Goal: Navigation & Orientation: Understand site structure

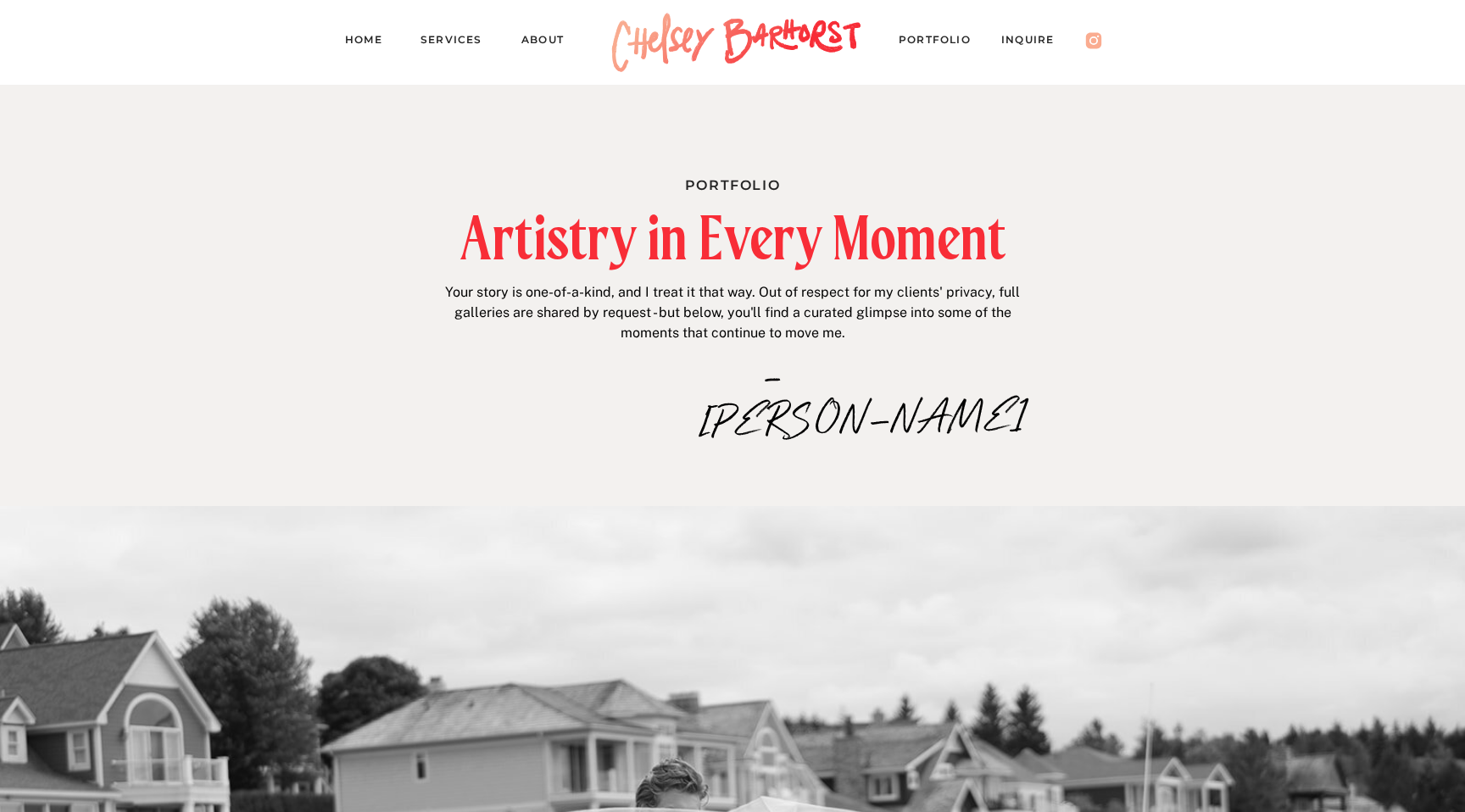
scroll to position [15319, 0]
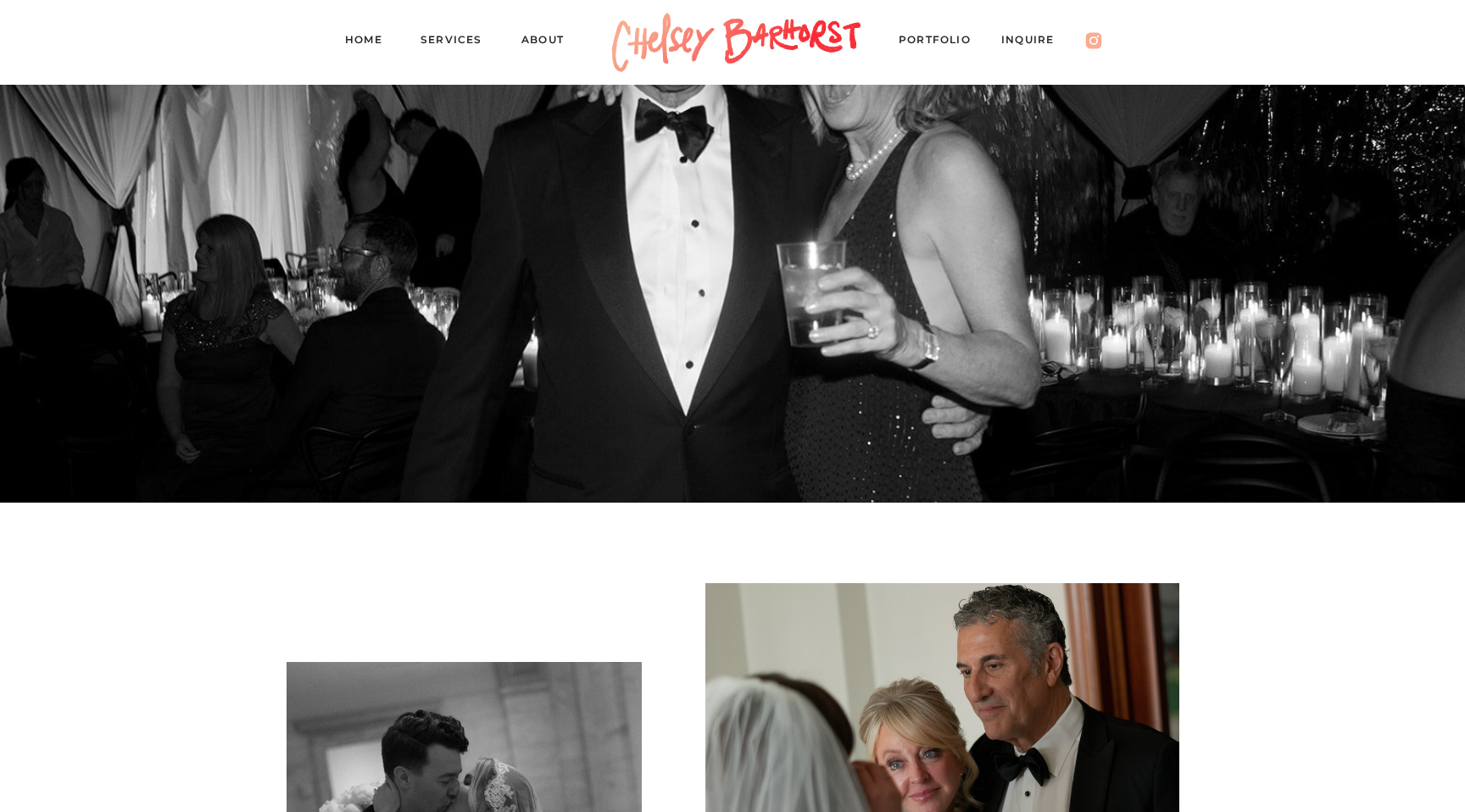
click at [449, 34] on nav "Services" at bounding box center [458, 42] width 77 height 24
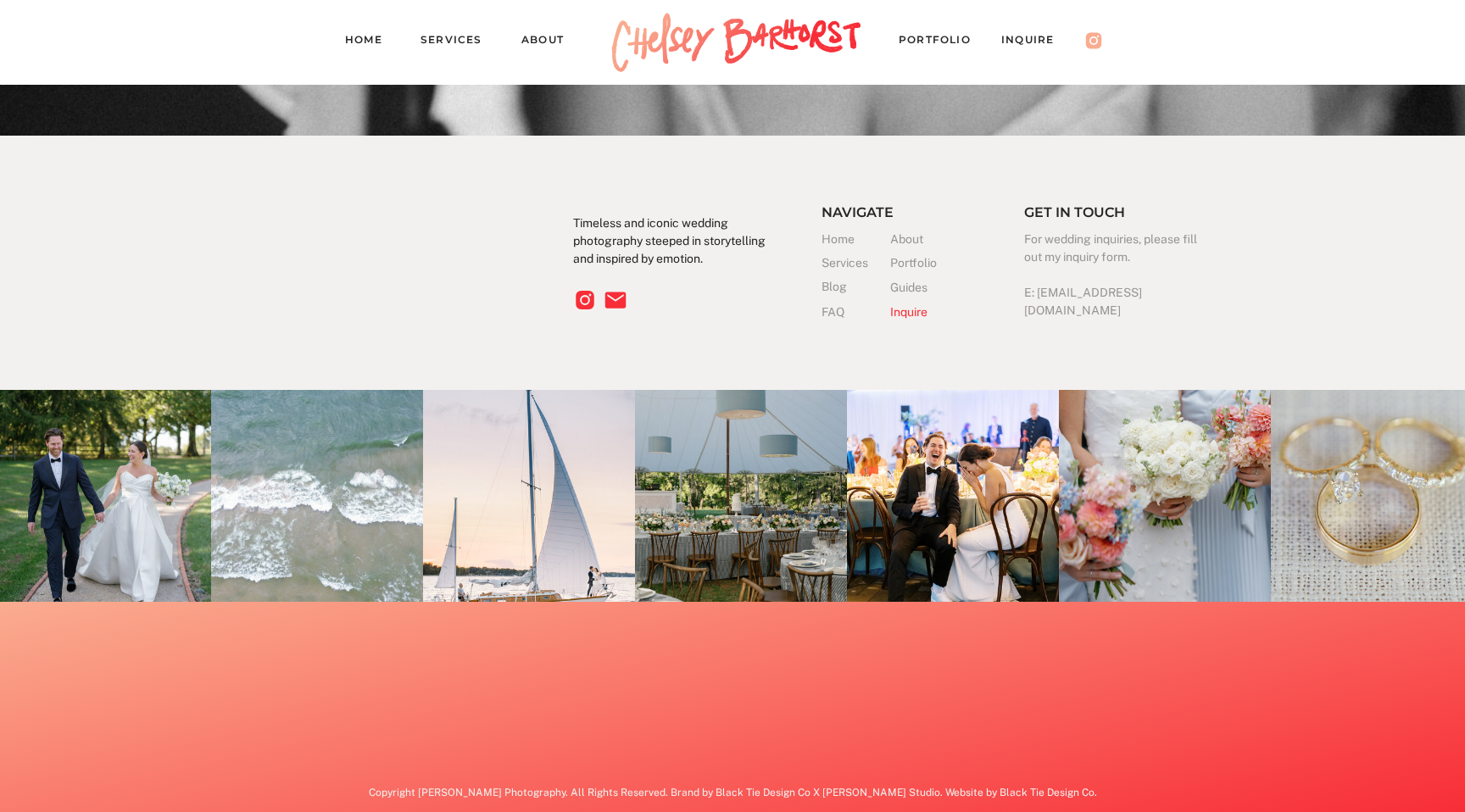
scroll to position [4815, 0]
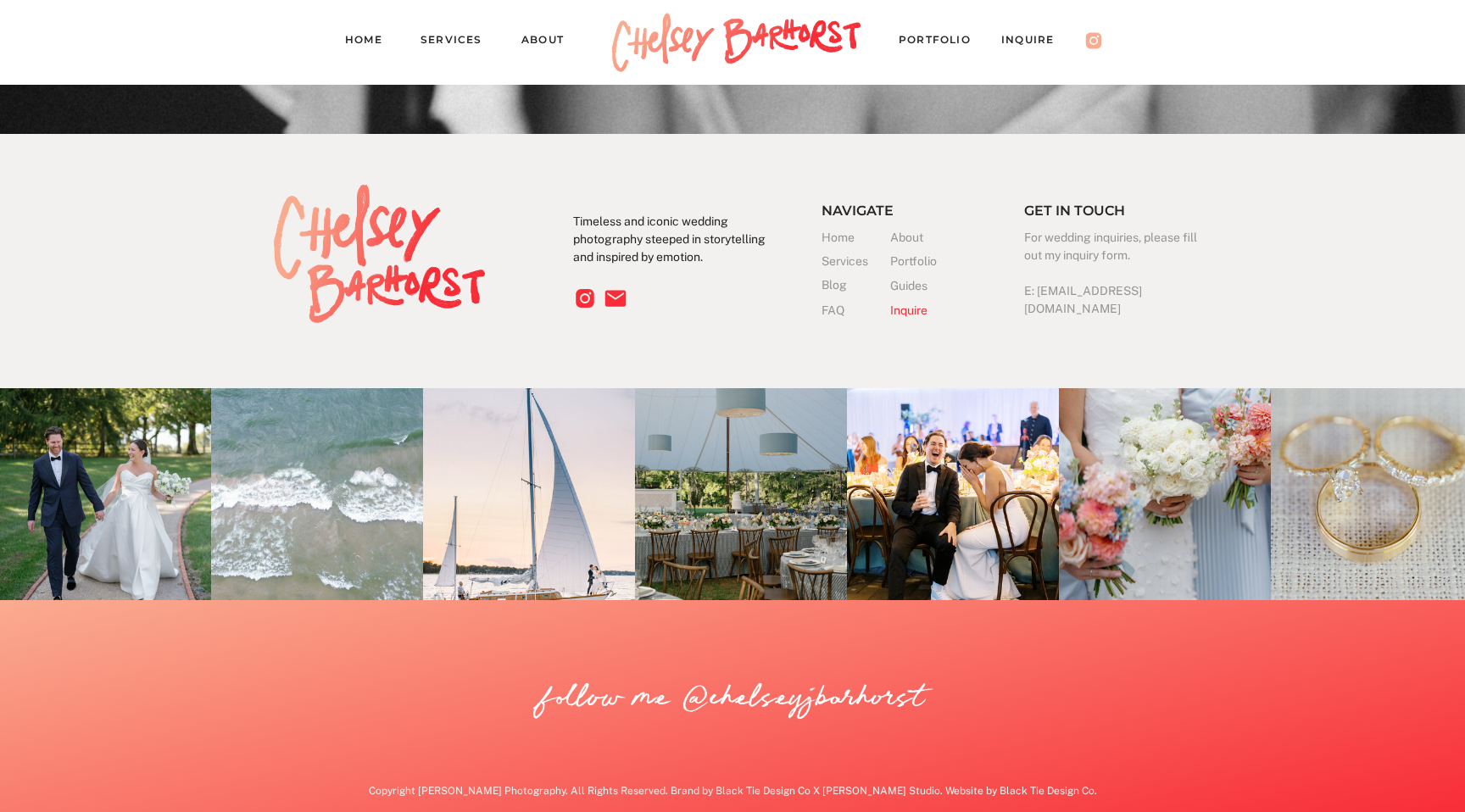
click at [552, 37] on nav "About" at bounding box center [549, 42] width 58 height 24
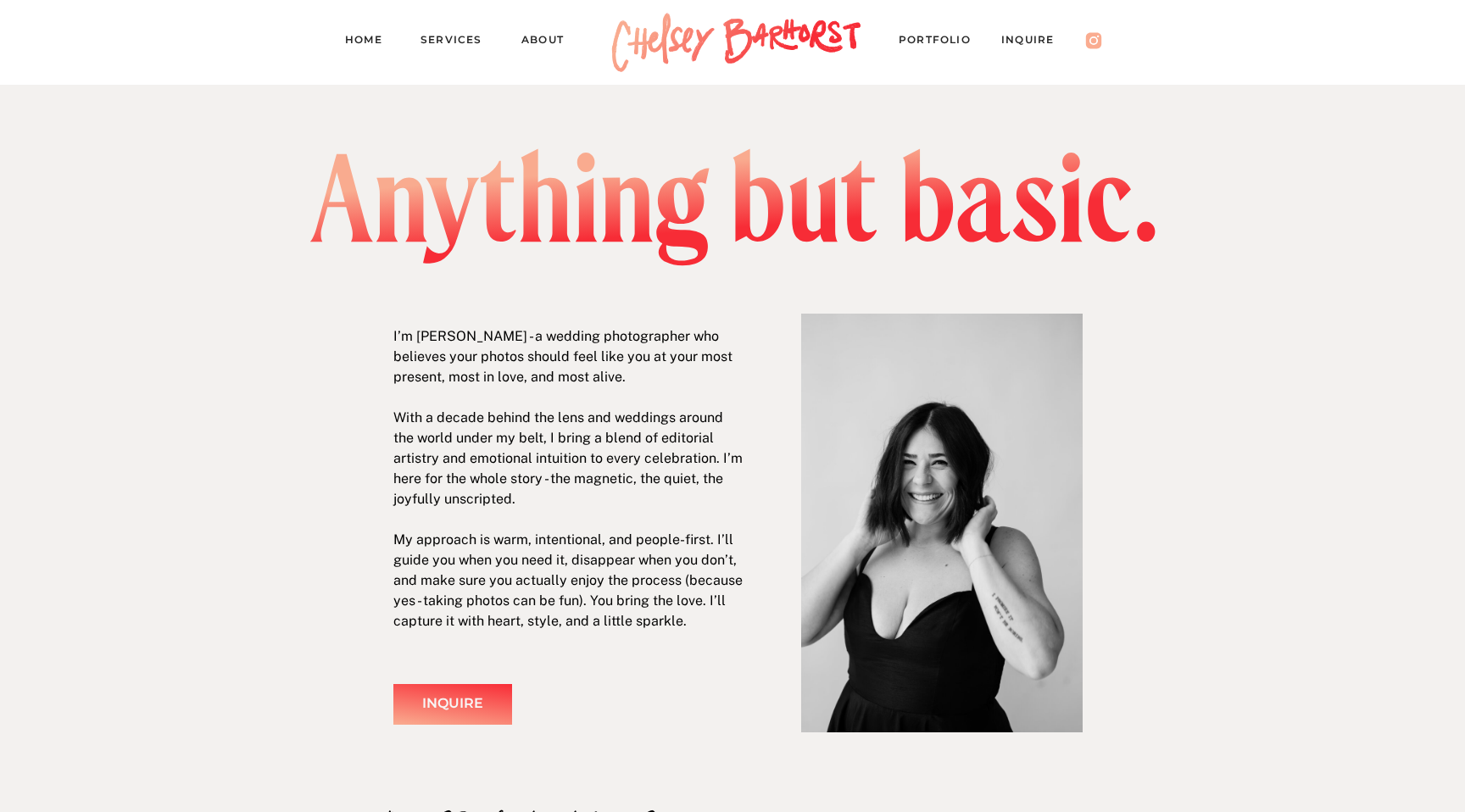
click at [367, 43] on nav "Home" at bounding box center [370, 42] width 51 height 24
